Goal: Task Accomplishment & Management: Use online tool/utility

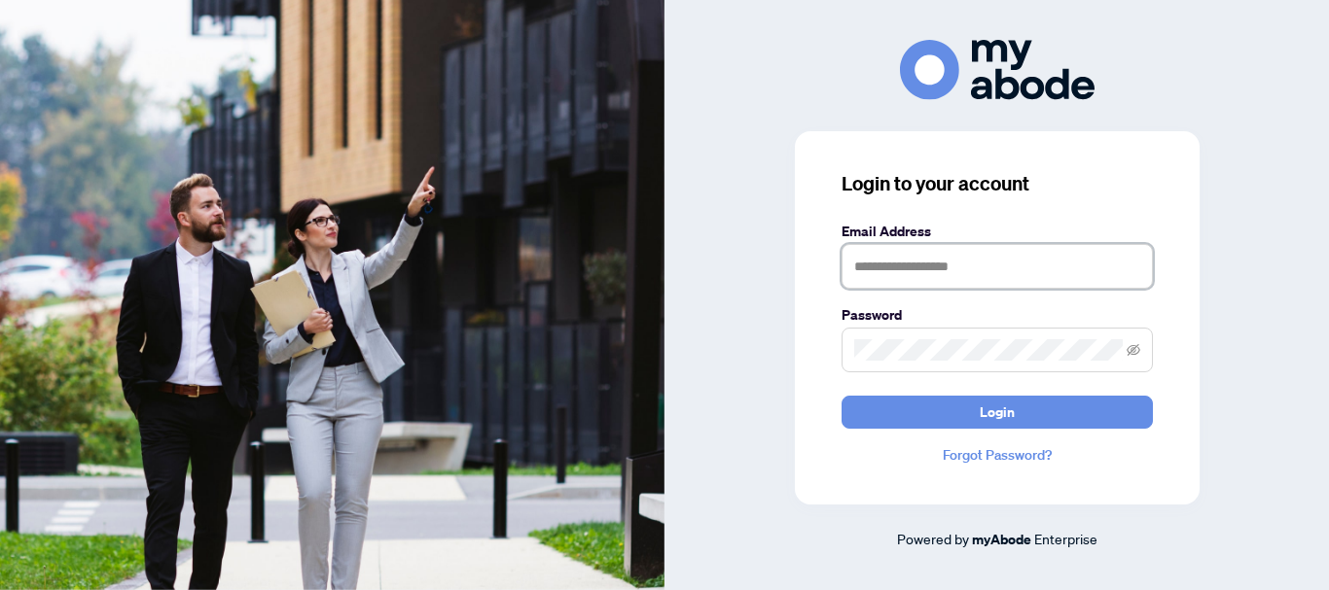
click at [886, 272] on input "text" at bounding box center [996, 266] width 311 height 45
type input "**********"
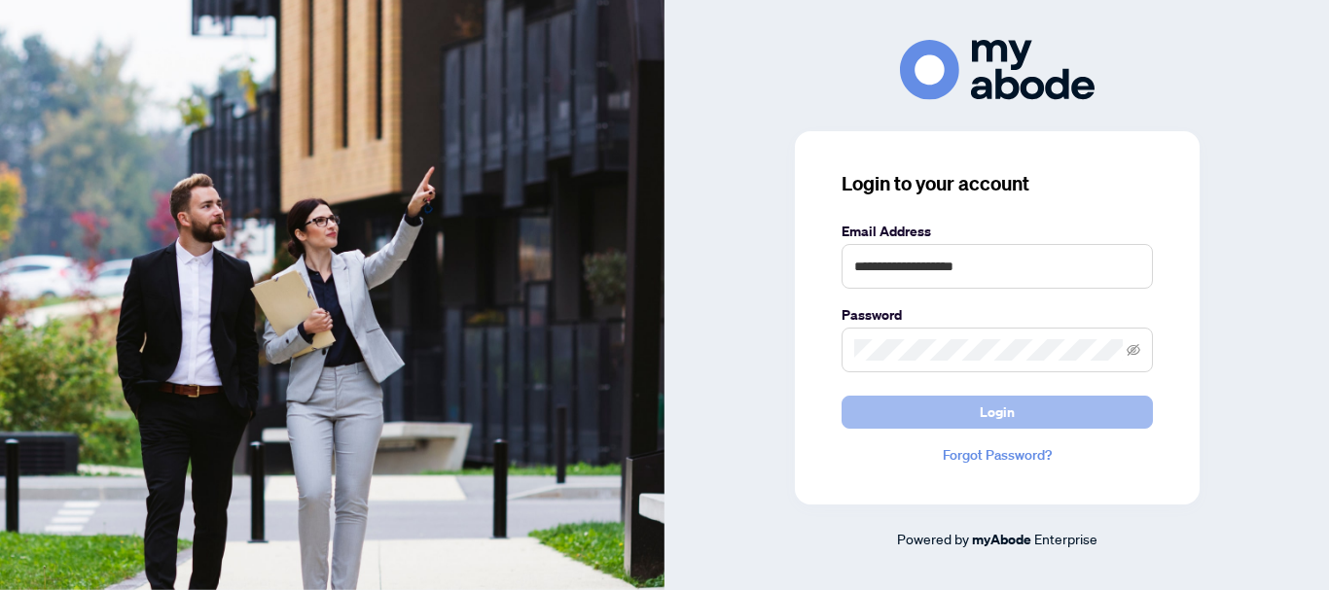
click at [986, 413] on span "Login" at bounding box center [997, 412] width 35 height 31
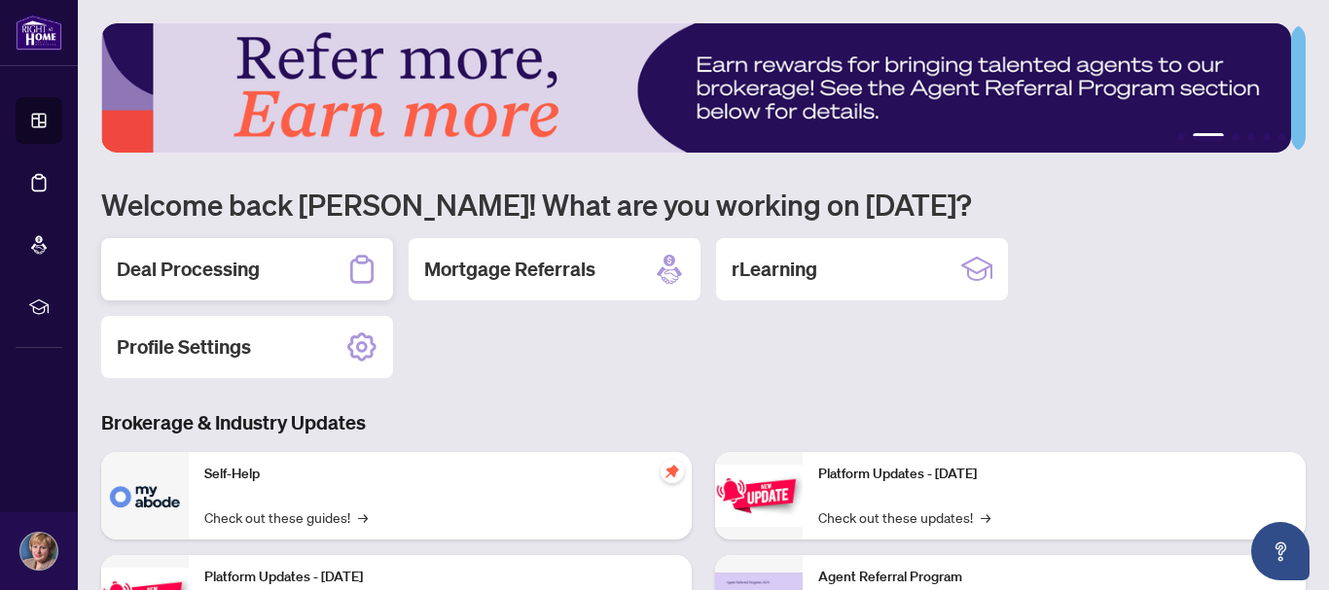
click at [230, 268] on h2 "Deal Processing" at bounding box center [188, 269] width 143 height 27
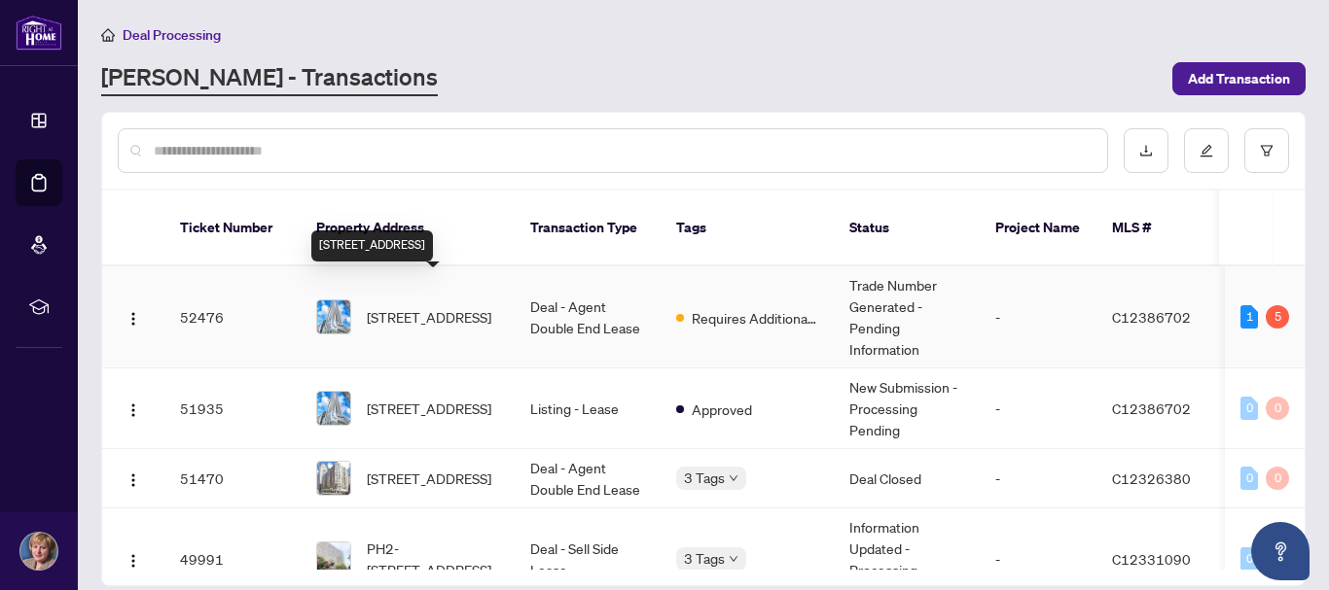
click at [457, 306] on span "[STREET_ADDRESS]" at bounding box center [429, 316] width 125 height 21
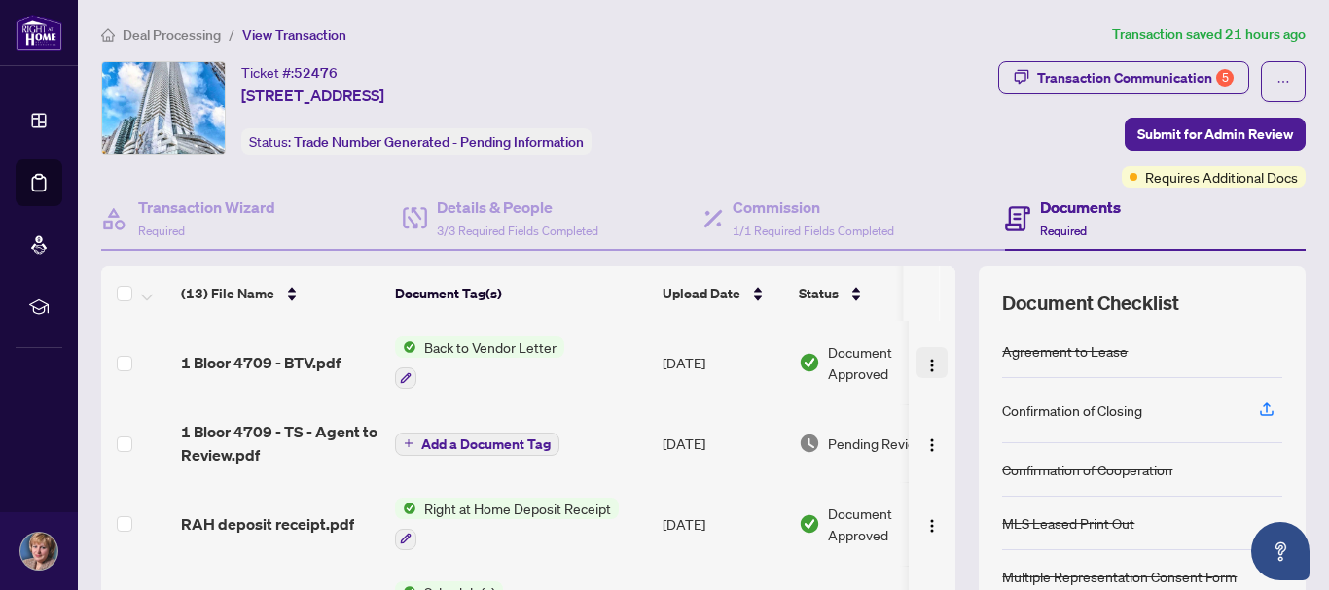
click at [924, 366] on img "button" at bounding box center [932, 366] width 16 height 16
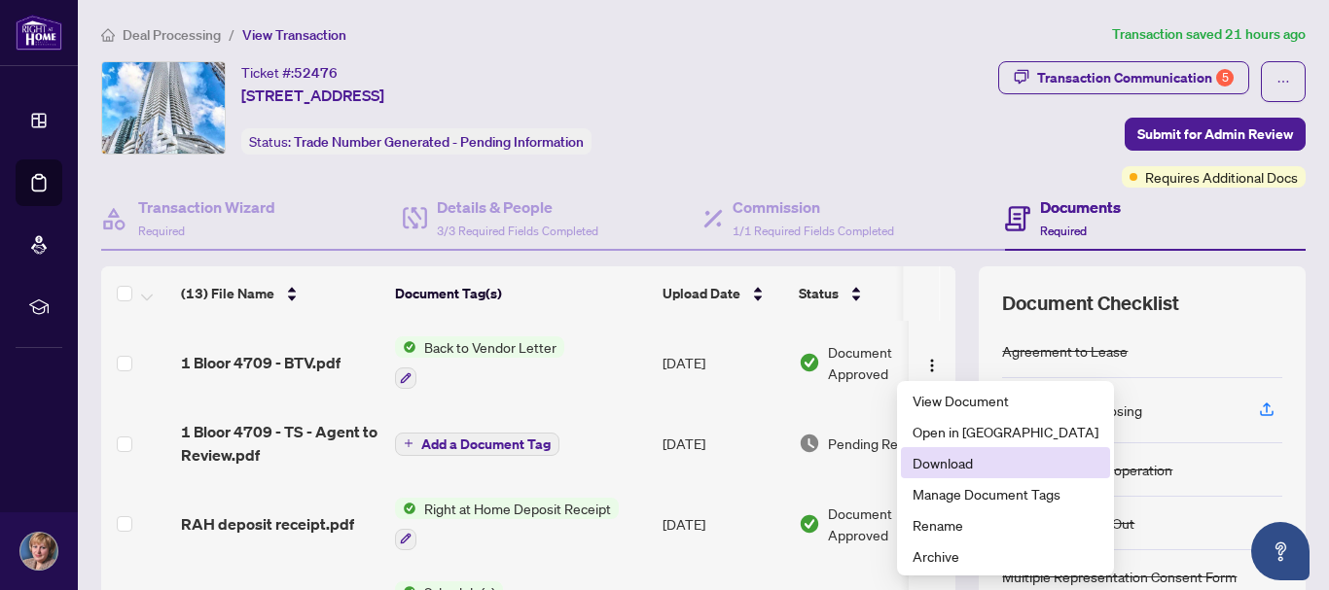
click at [922, 468] on span "Download" at bounding box center [1005, 462] width 186 height 21
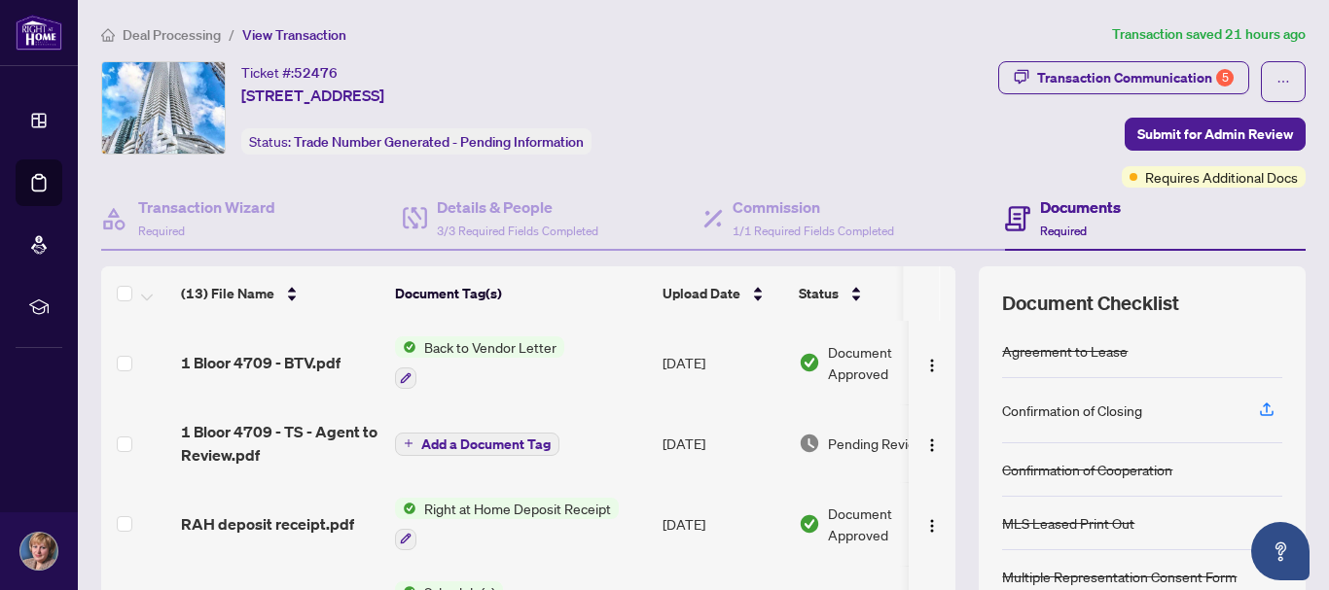
click at [495, 345] on span "Back to Vendor Letter" at bounding box center [490, 347] width 148 height 21
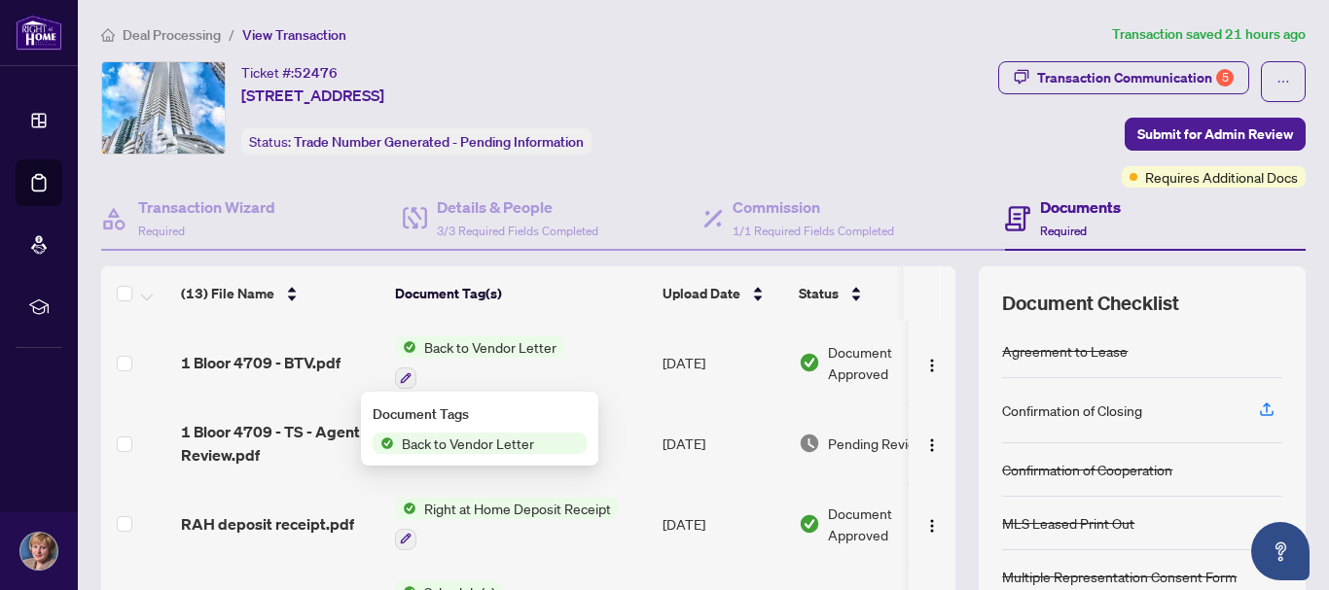
click at [445, 446] on span "Back to Vendor Letter" at bounding box center [468, 443] width 148 height 21
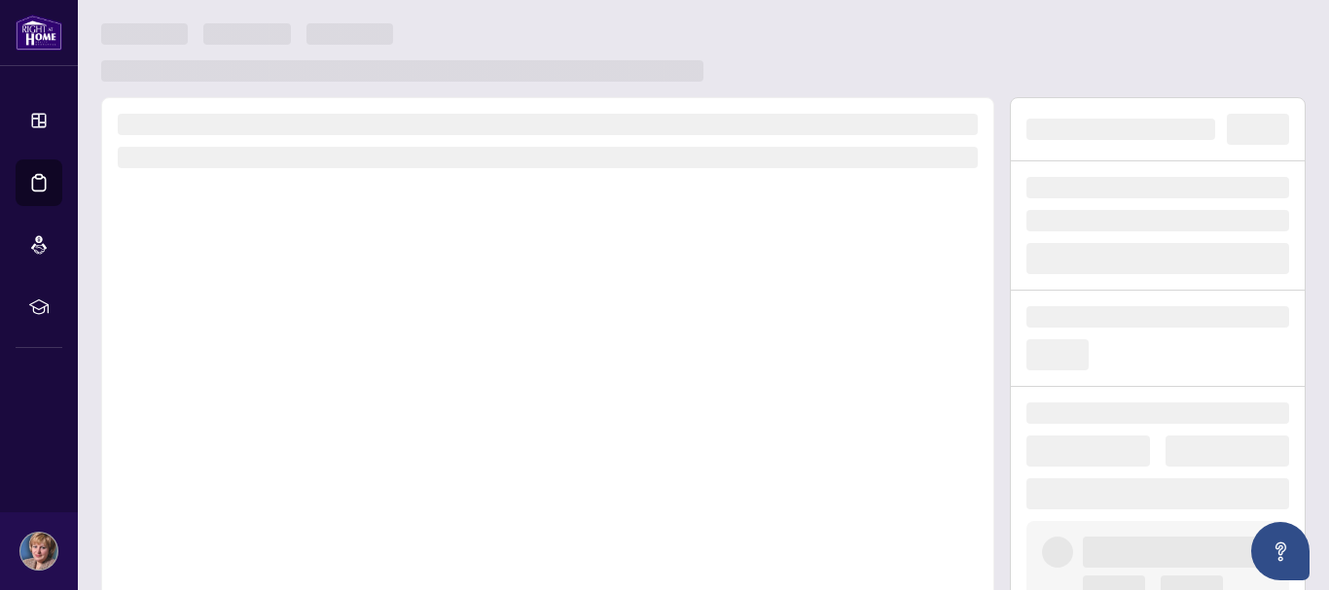
click at [569, 327] on div at bounding box center [547, 368] width 893 height 542
click at [369, 292] on div at bounding box center [547, 368] width 893 height 542
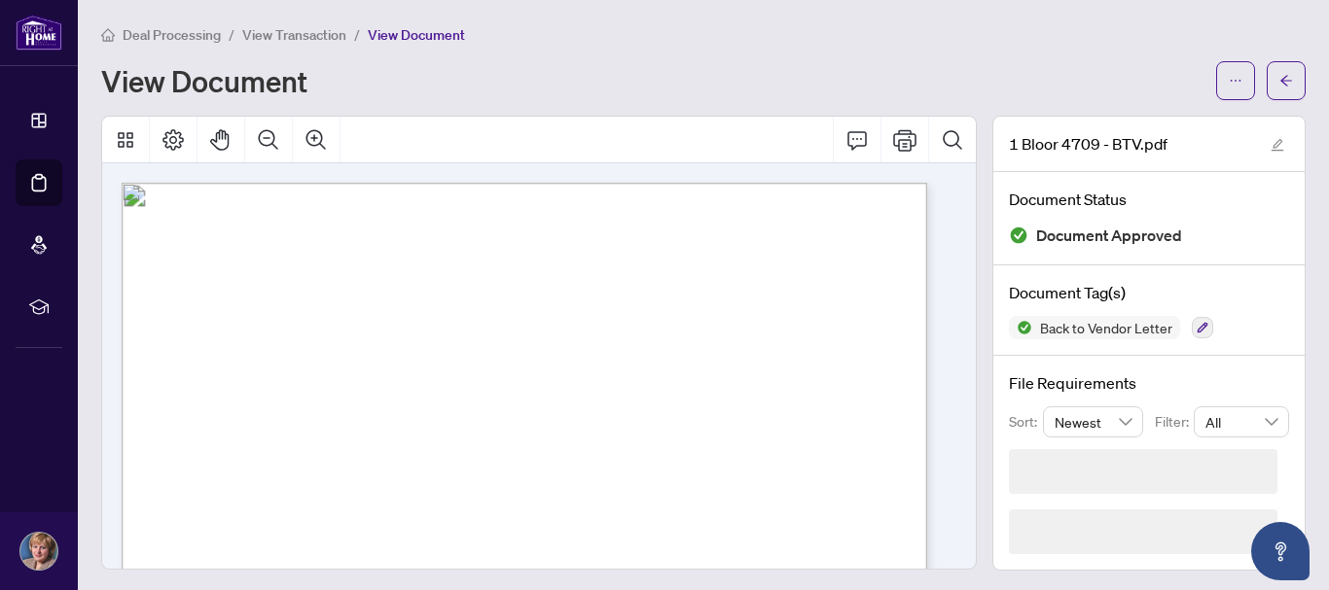
drag, startPoint x: 364, startPoint y: 290, endPoint x: 802, endPoint y: 76, distance: 488.1
click at [802, 76] on div "View Document" at bounding box center [652, 80] width 1103 height 31
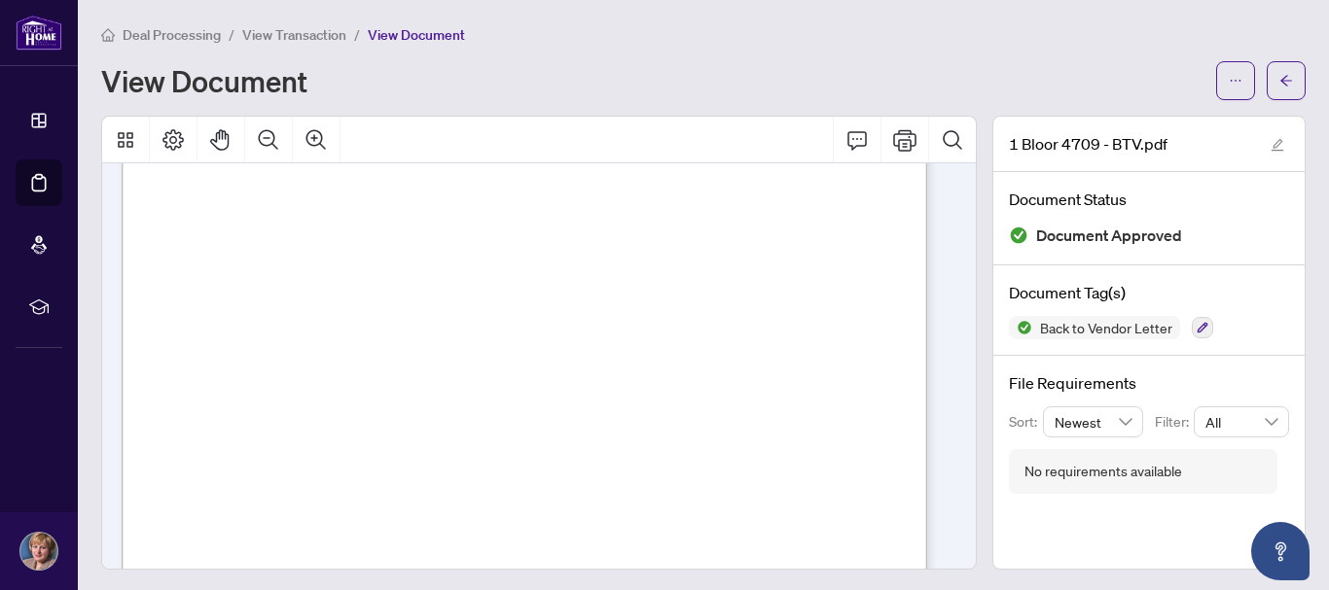
scroll to position [292, 0]
click at [893, 141] on icon "Print" at bounding box center [904, 139] width 23 height 23
click at [893, 142] on icon "Print" at bounding box center [904, 139] width 23 height 21
click at [1279, 80] on button "button" at bounding box center [1285, 80] width 39 height 39
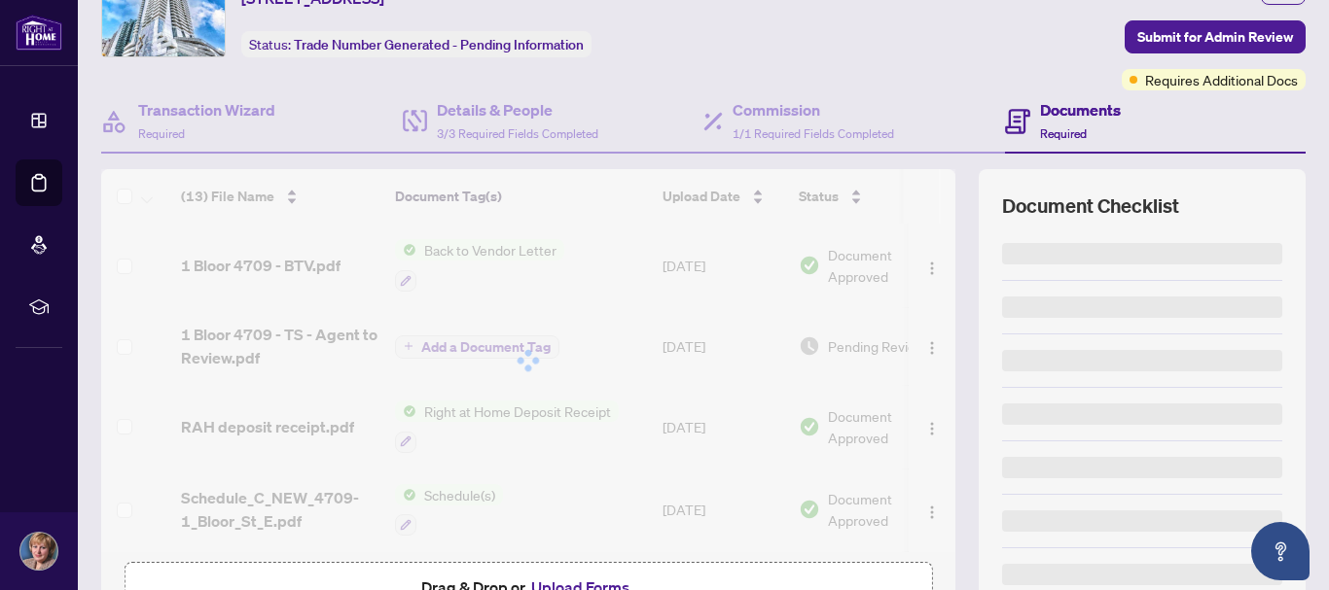
scroll to position [195, 0]
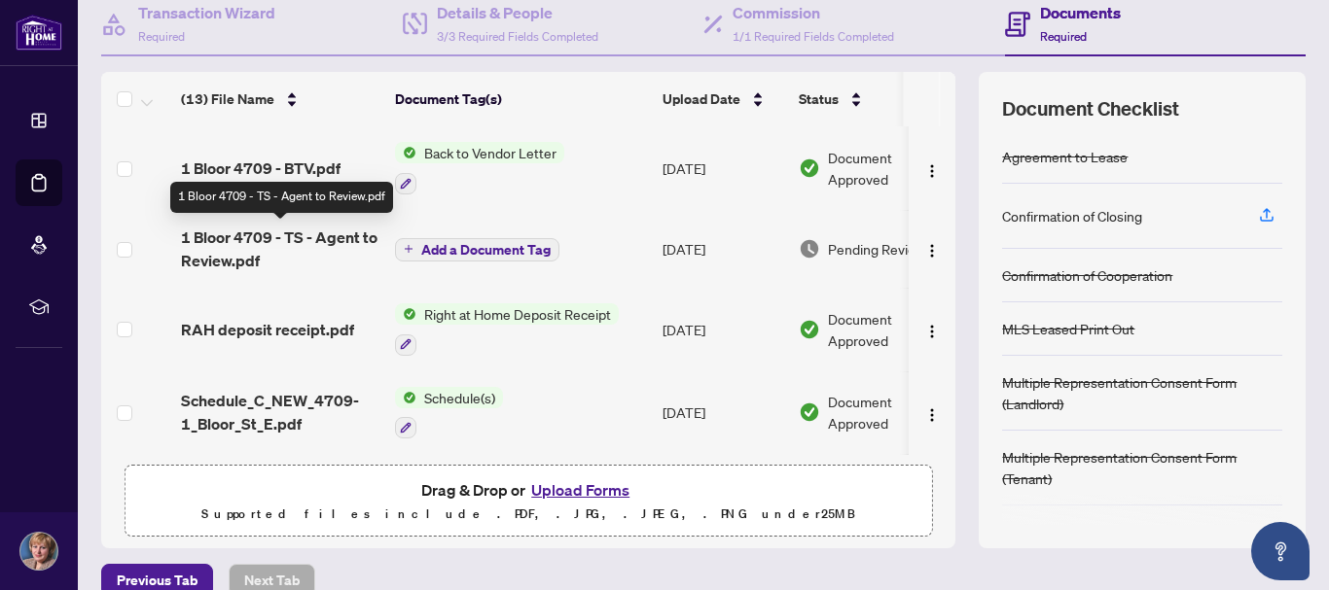
click at [253, 234] on span "1 Bloor 4709 - TS - Agent to Review.pdf" at bounding box center [280, 249] width 198 height 47
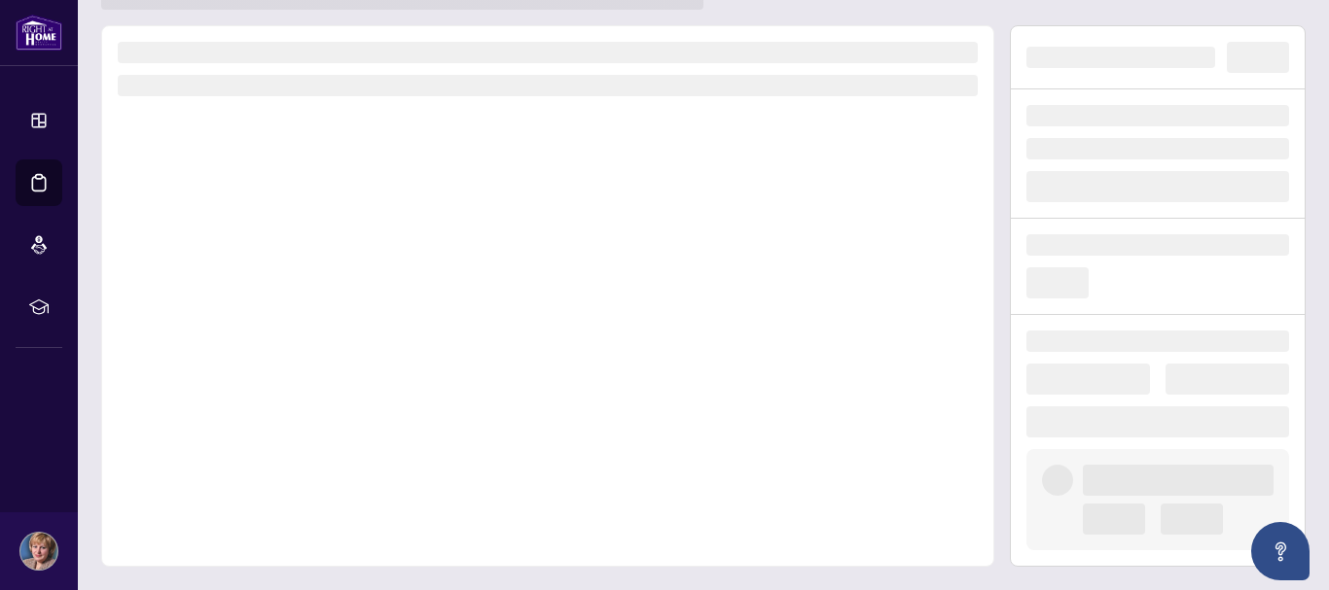
scroll to position [72, 0]
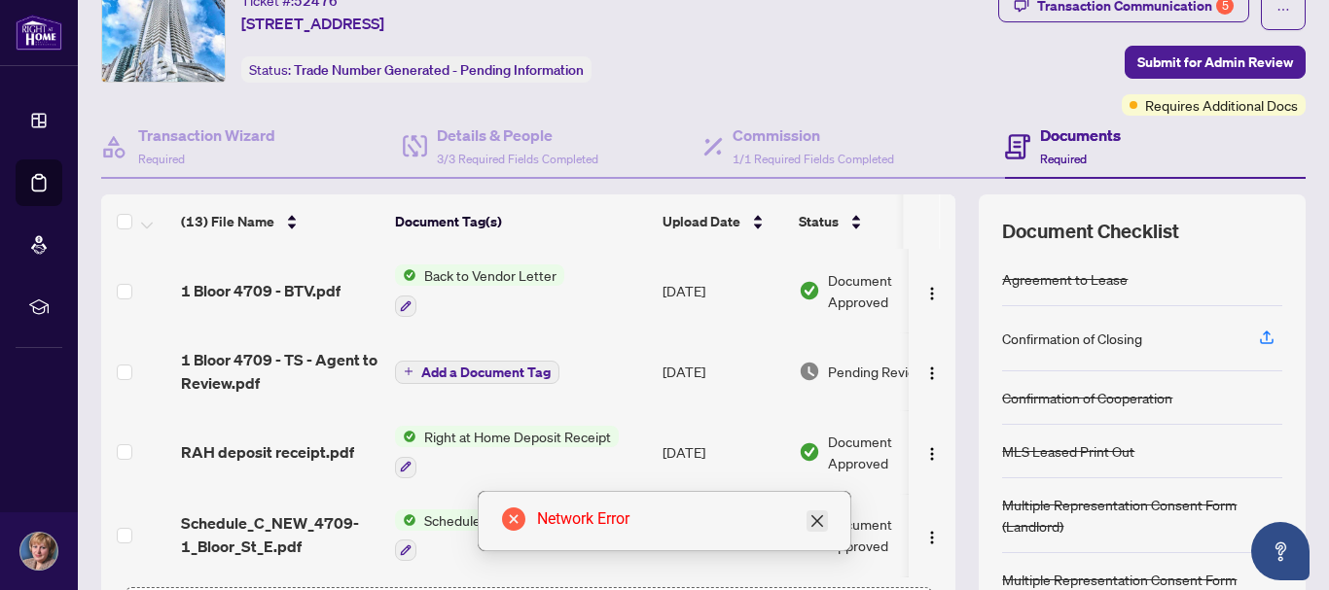
click at [821, 527] on icon "close" at bounding box center [817, 522] width 16 height 16
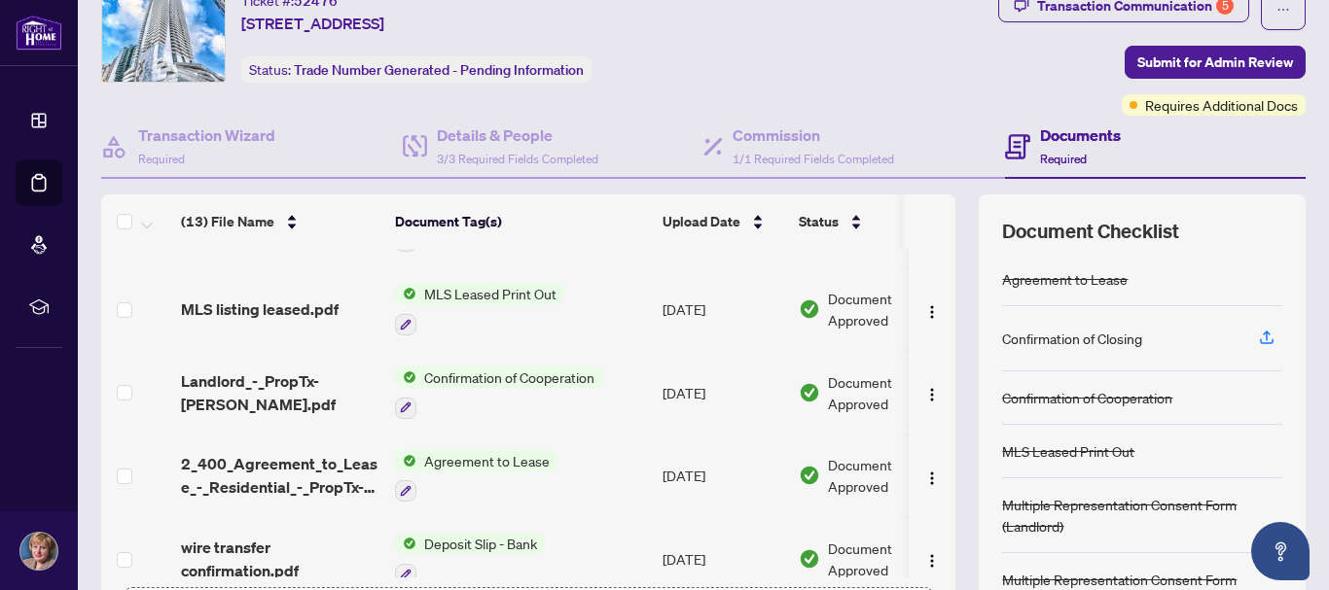
scroll to position [751, 0]
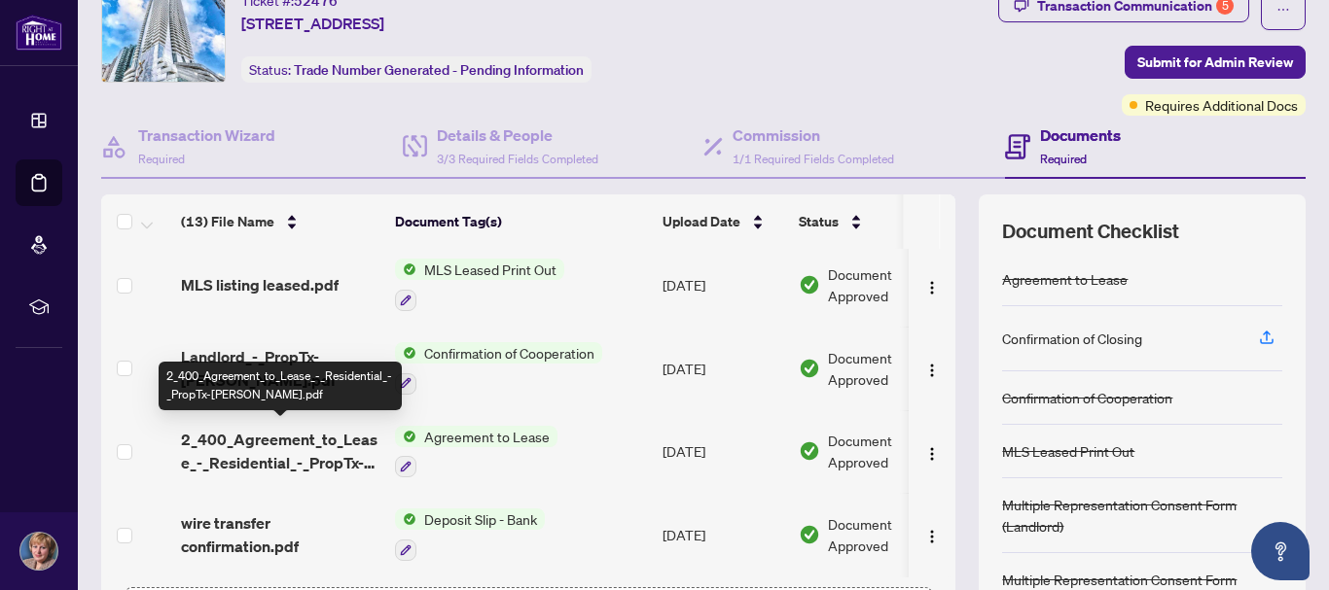
click at [324, 450] on span "2_400_Agreement_to_Lease_-_Residential_-_PropTx-[PERSON_NAME].pdf" at bounding box center [280, 451] width 198 height 47
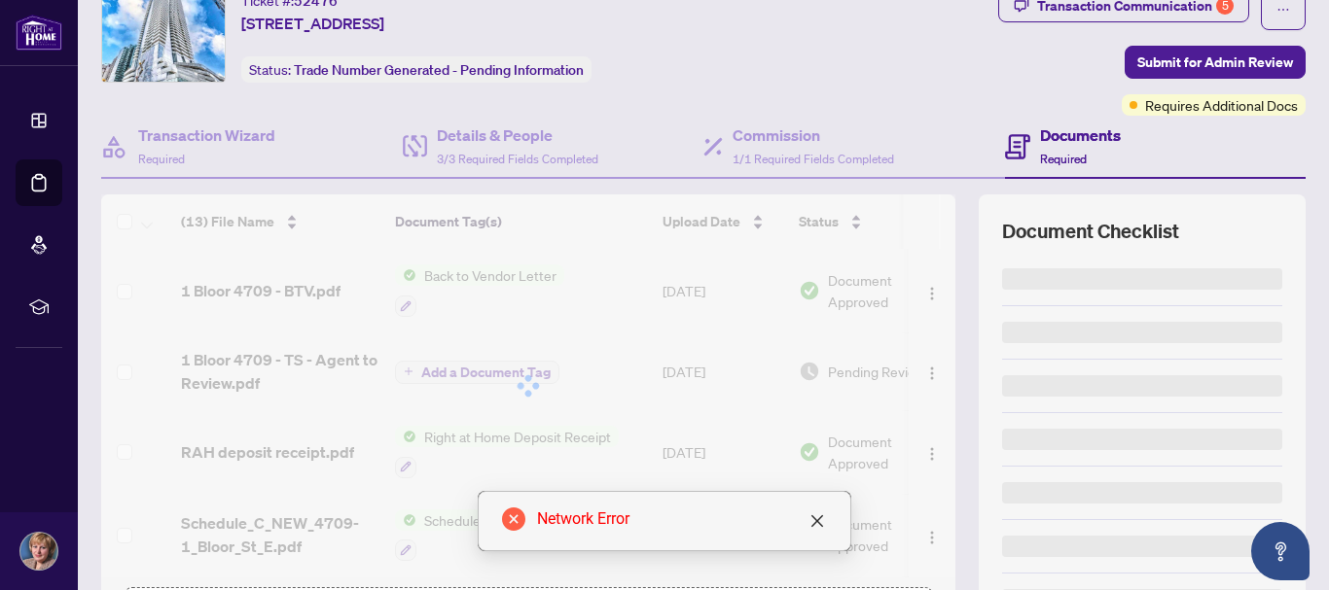
click at [958, 63] on div "Transaction Communication 5 Submit for Admin Review Requires Additional Docs" at bounding box center [1052, 52] width 507 height 126
